Goal: Information Seeking & Learning: Learn about a topic

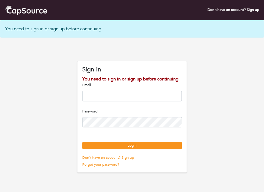
type input "**********"
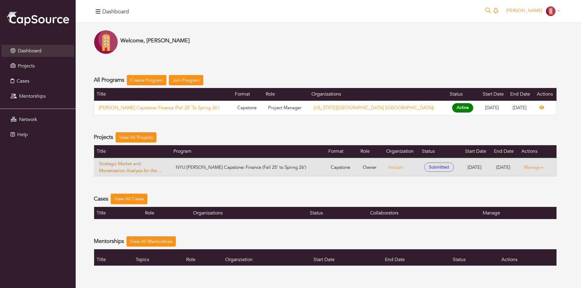
click at [133, 169] on link "Strategic Market and Monetization Analysis for the Financial Inclusion Data Ana…" at bounding box center [132, 167] width 67 height 14
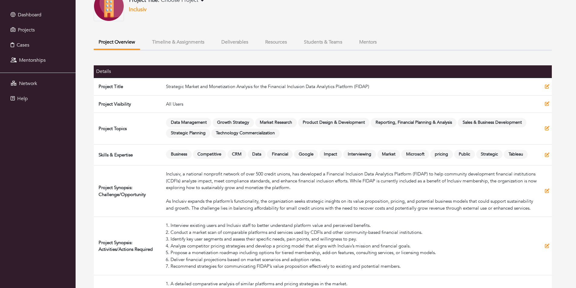
scroll to position [70, 0]
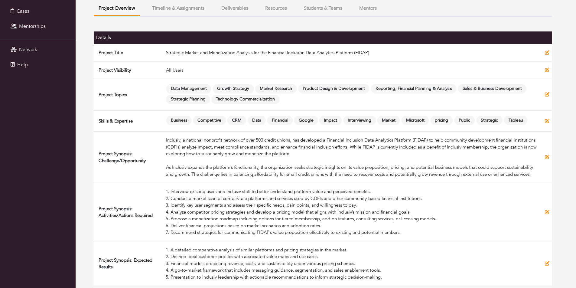
click at [175, 7] on button "Timeline & Assignments" at bounding box center [178, 8] width 62 height 13
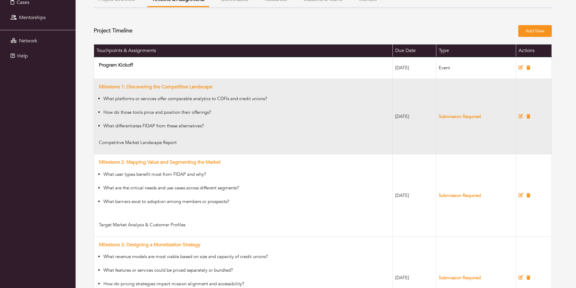
scroll to position [34, 0]
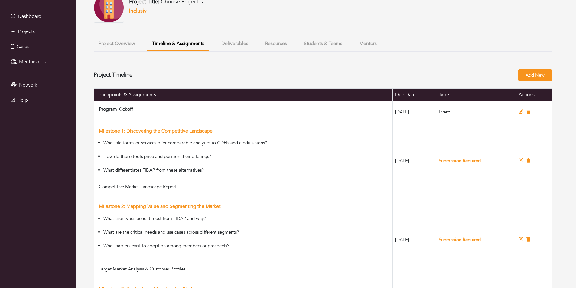
click at [247, 46] on button "Deliverables" at bounding box center [235, 43] width 37 height 13
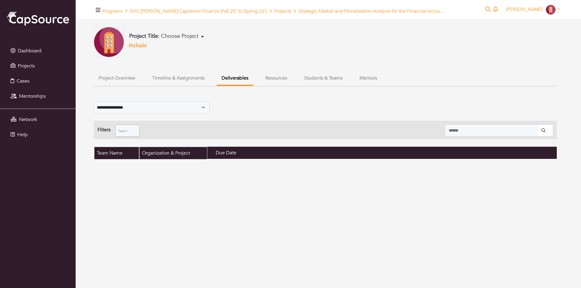
click at [191, 77] on button "Timeline & Assignments" at bounding box center [178, 78] width 62 height 13
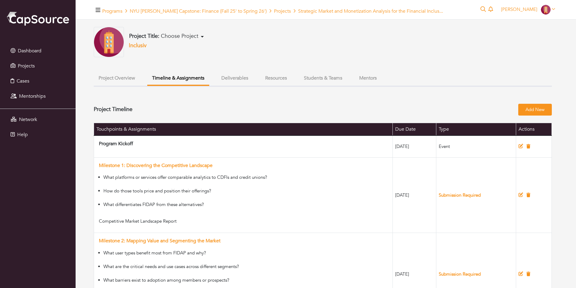
click at [121, 76] on button "Project Overview" at bounding box center [117, 78] width 46 height 13
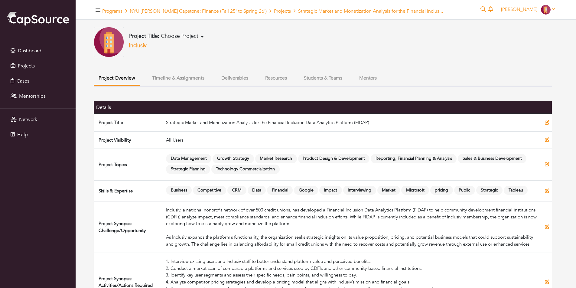
click at [264, 78] on button "Students & Teams" at bounding box center [323, 78] width 48 height 13
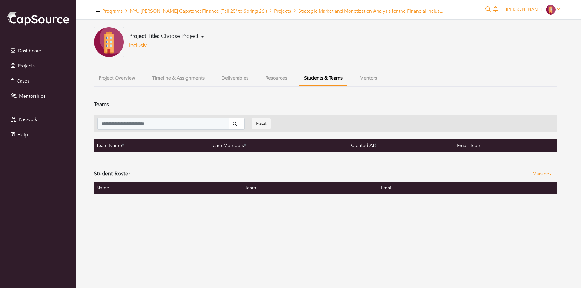
click at [264, 79] on button "Resources" at bounding box center [276, 78] width 31 height 13
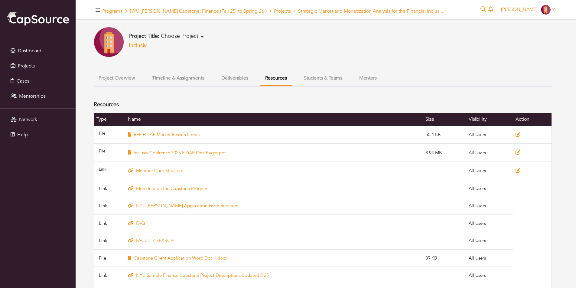
click at [177, 80] on button "Timeline & Assignments" at bounding box center [178, 78] width 62 height 13
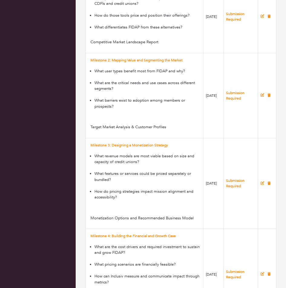
scroll to position [128, 0]
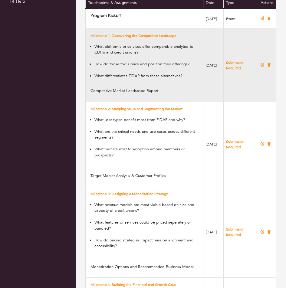
drag, startPoint x: 216, startPoint y: 70, endPoint x: 208, endPoint y: 67, distance: 8.8
click at [208, 67] on td "[DATE]" at bounding box center [213, 65] width 20 height 73
copy td "[DATE]"
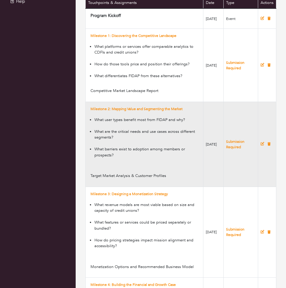
drag, startPoint x: 215, startPoint y: 149, endPoint x: 206, endPoint y: 144, distance: 10.4
click at [206, 144] on td "[DATE]" at bounding box center [213, 144] width 20 height 85
copy td "[DATE]"
drag, startPoint x: 4, startPoint y: 222, endPoint x: 216, endPoint y: 178, distance: 216.0
click at [218, 174] on td "[DATE]" at bounding box center [213, 144] width 20 height 85
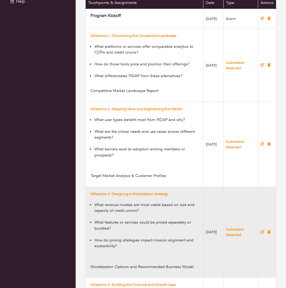
drag, startPoint x: 217, startPoint y: 236, endPoint x: 207, endPoint y: 230, distance: 11.6
click at [207, 189] on td "[DATE]" at bounding box center [213, 232] width 20 height 91
copy td "[DATE]"
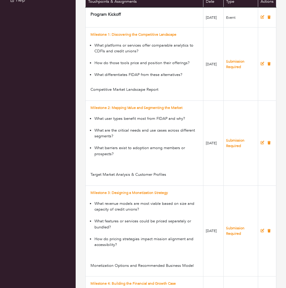
scroll to position [214, 0]
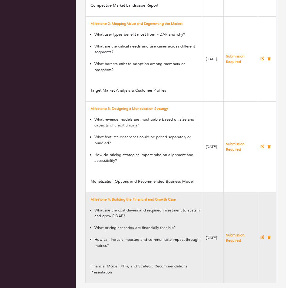
drag, startPoint x: 218, startPoint y: 240, endPoint x: 205, endPoint y: 234, distance: 13.9
click at [205, 189] on td "[DATE]" at bounding box center [213, 237] width 20 height 91
copy td "[DATE]"
